Goal: Information Seeking & Learning: Learn about a topic

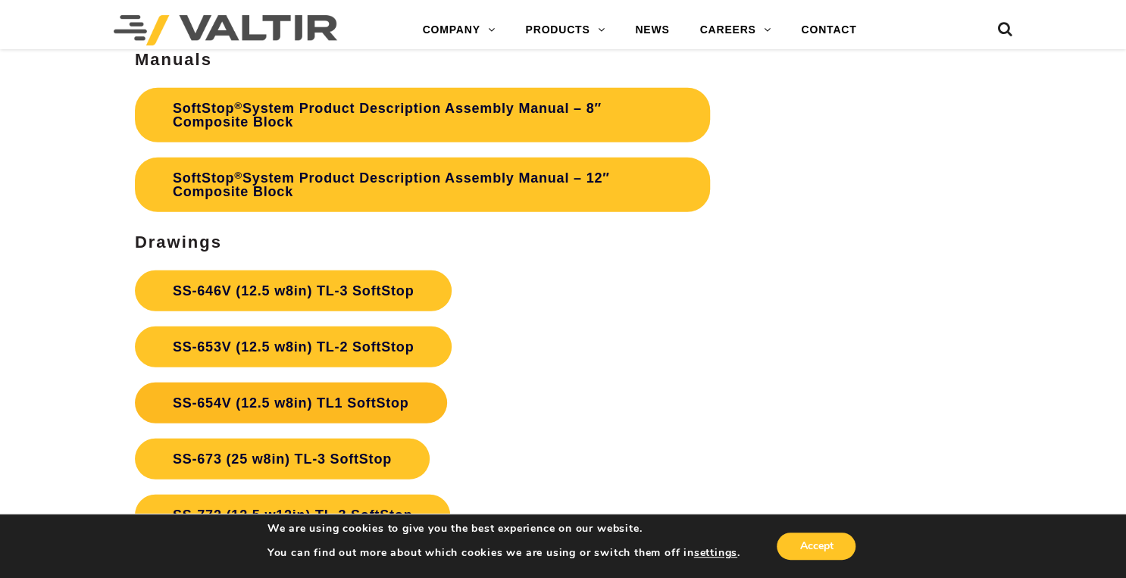
scroll to position [4605, 0]
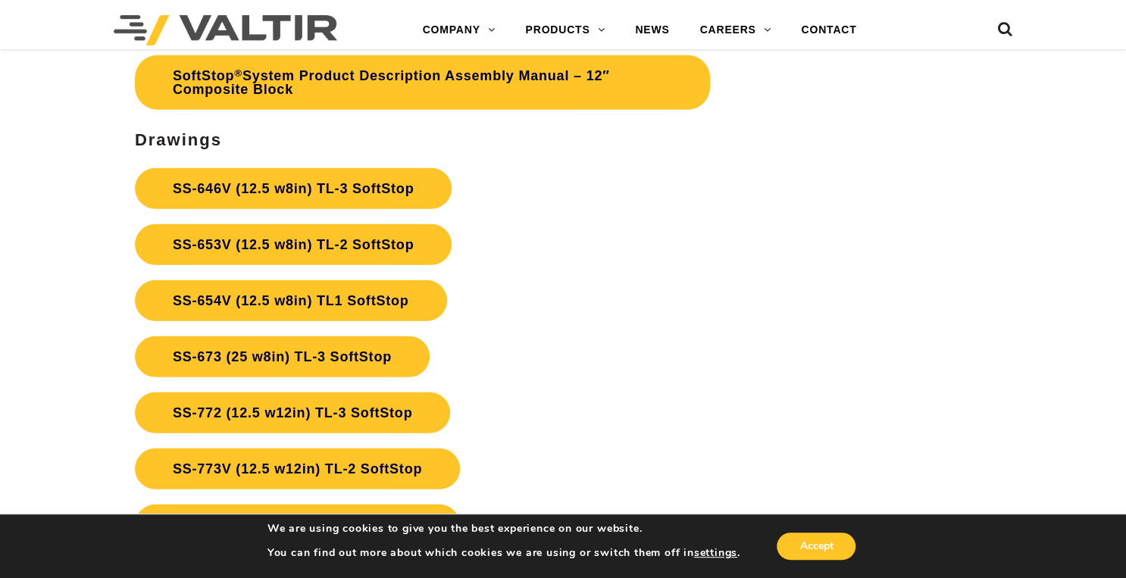
scroll to position [4726, 0]
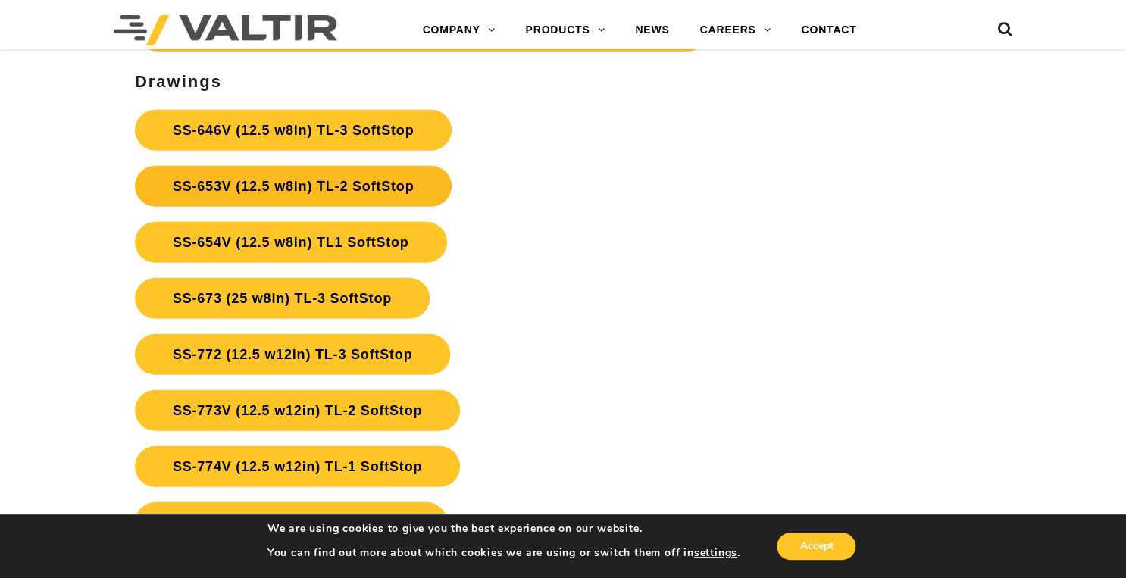
click at [220, 176] on link "SS-653V (12.5 w8in) TL-2 SoftStop" at bounding box center [293, 186] width 317 height 41
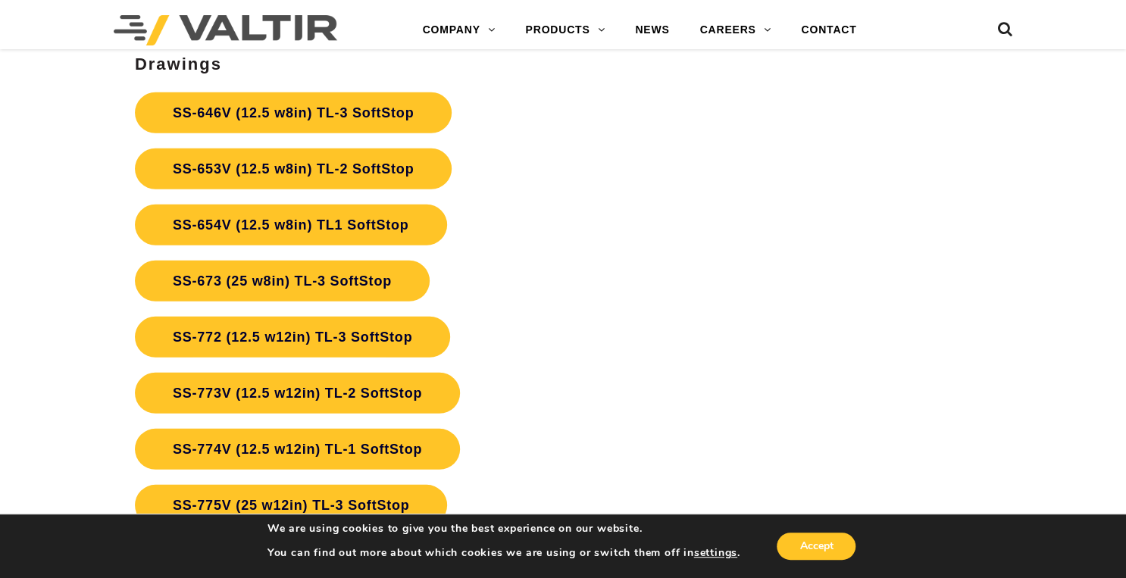
scroll to position [4726, 0]
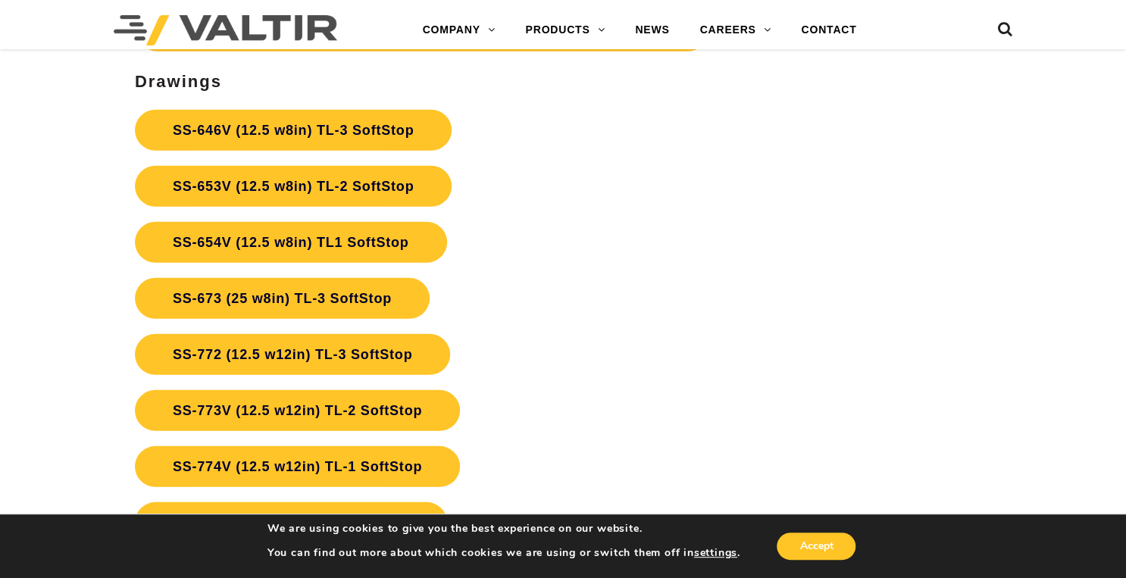
click at [648, 458] on p "SS-646V (12.5 w8in) TL-3 SoftStop SS-653V (12.5 w8in) TL-2 SoftStop SS-654V (12…" at bounding box center [422, 326] width 575 height 448
